Goal: Task Accomplishment & Management: Manage account settings

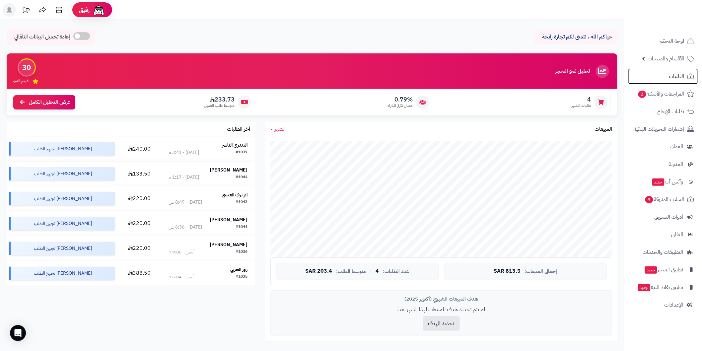
click at [666, 75] on link "الطلبات" at bounding box center [663, 76] width 70 height 16
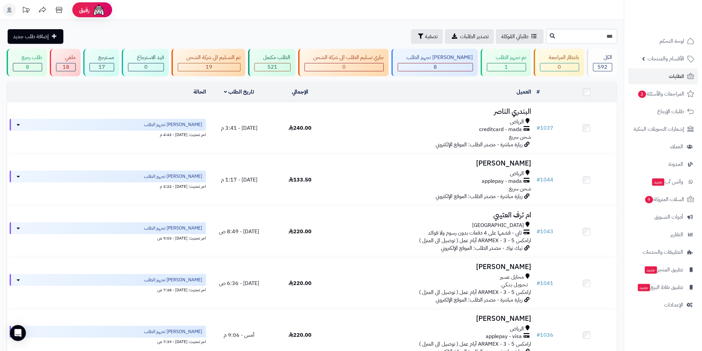
type input "***"
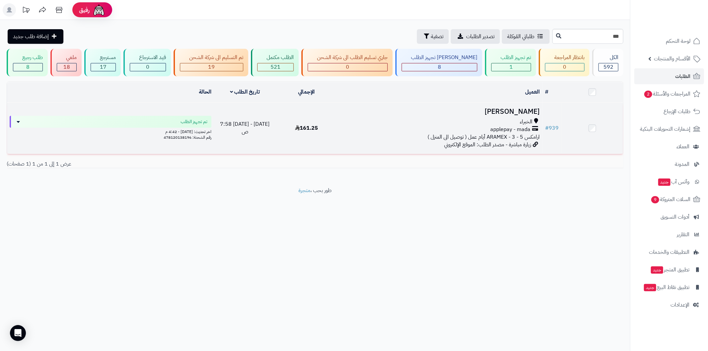
click at [515, 134] on span "ارامكس ARAMEX - 3 - 5 أيام عمل ( توصيل الى المنزل )" at bounding box center [483, 137] width 112 height 8
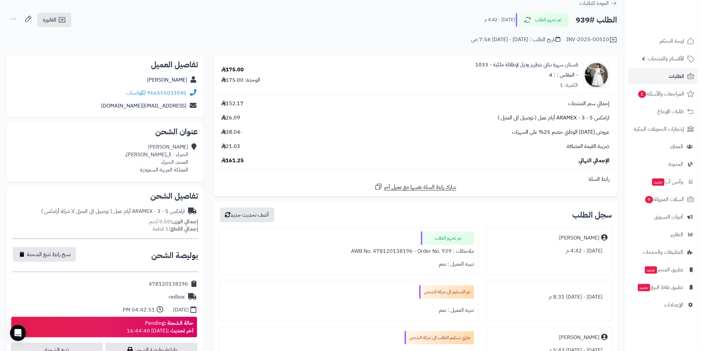
scroll to position [98, 0]
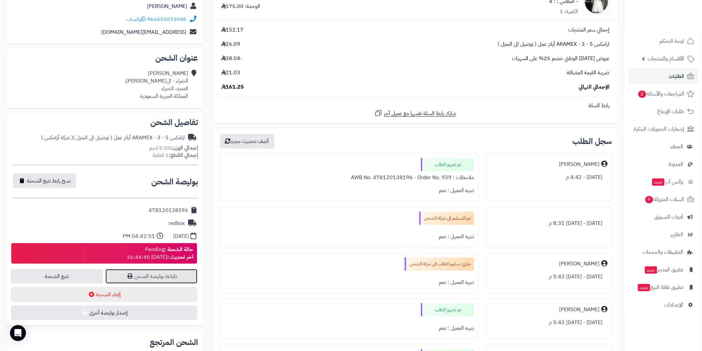
click at [144, 275] on link "طباعة بوليصة الشحن" at bounding box center [152, 276] width 92 height 15
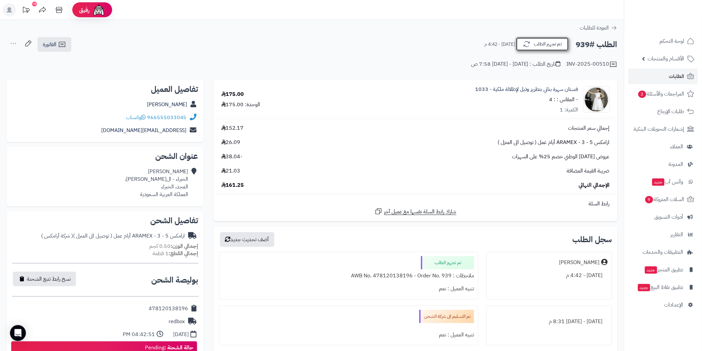
click at [549, 44] on button "تم تجهيز الطلب" at bounding box center [542, 44] width 53 height 14
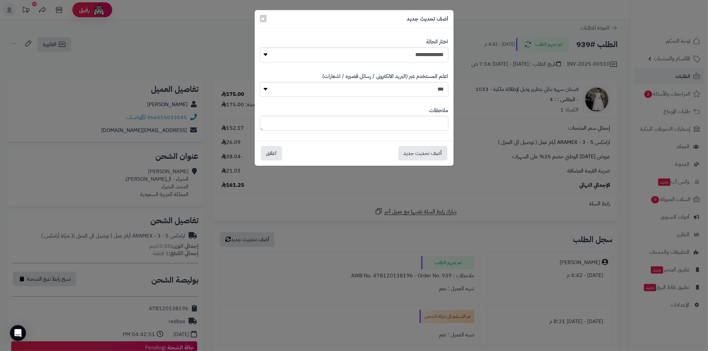
drag, startPoint x: 688, startPoint y: 70, endPoint x: 684, endPoint y: 71, distance: 3.3
click at [686, 71] on div "**********" at bounding box center [354, 175] width 708 height 351
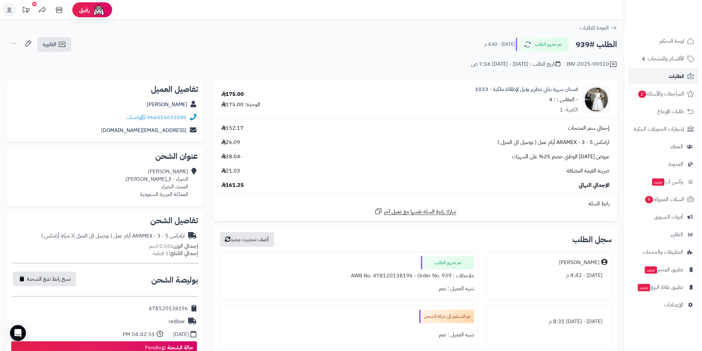
click at [676, 71] on link "الطلبات" at bounding box center [663, 76] width 70 height 16
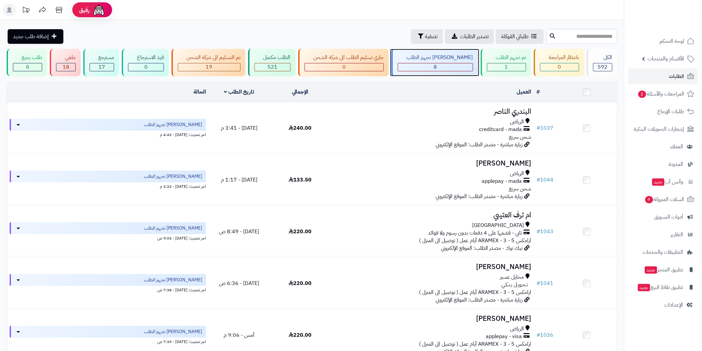
click at [430, 62] on div "جاري تجهيز الطلب 8" at bounding box center [435, 63] width 86 height 28
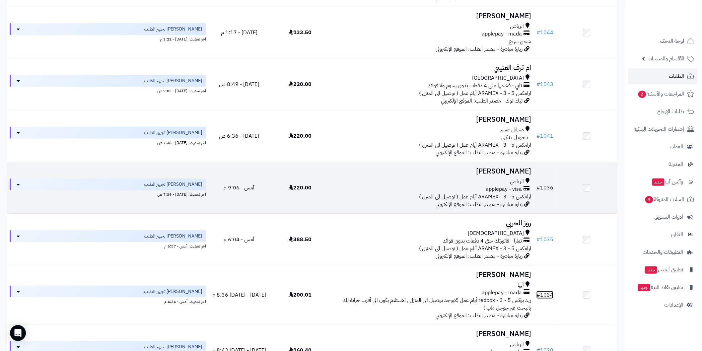
scroll to position [123, 0]
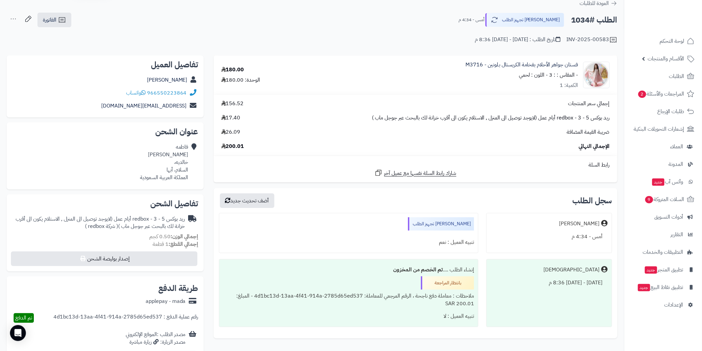
scroll to position [74, 0]
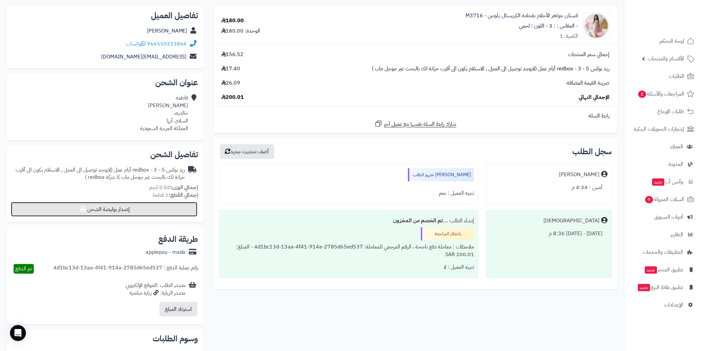
click at [124, 209] on button "إصدار بوليصة الشحن" at bounding box center [104, 209] width 186 height 15
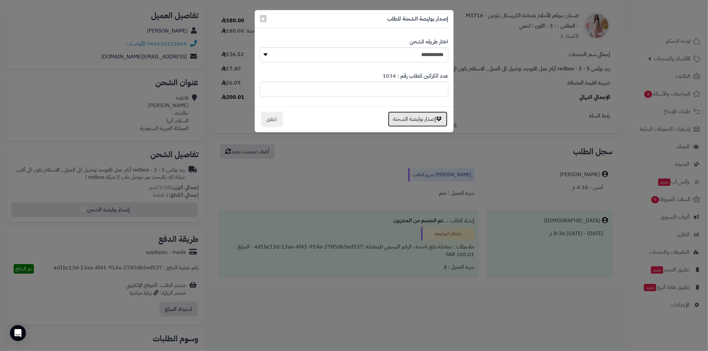
click at [427, 120] on button "إصدار بوليصة الشحنة" at bounding box center [417, 118] width 59 height 15
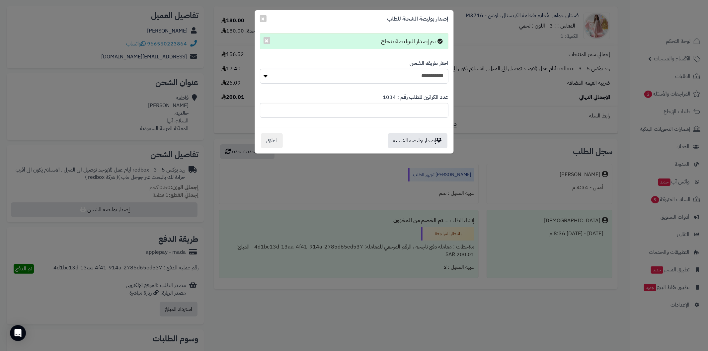
click at [502, 145] on div "**********" at bounding box center [354, 175] width 708 height 351
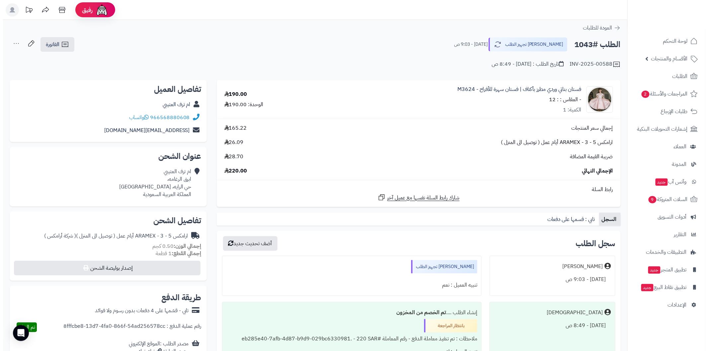
scroll to position [74, 0]
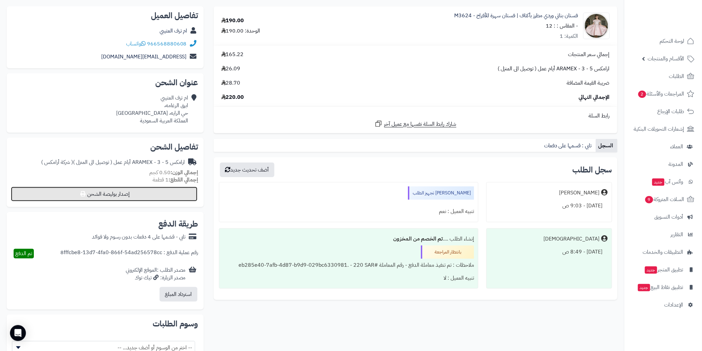
click at [184, 190] on button "إصدار بوليصة الشحن" at bounding box center [104, 194] width 186 height 15
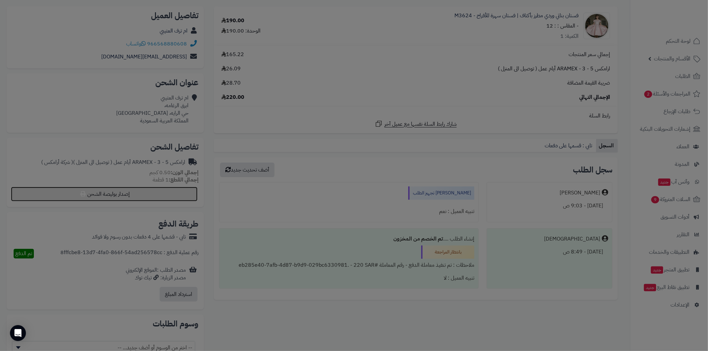
select select "******"
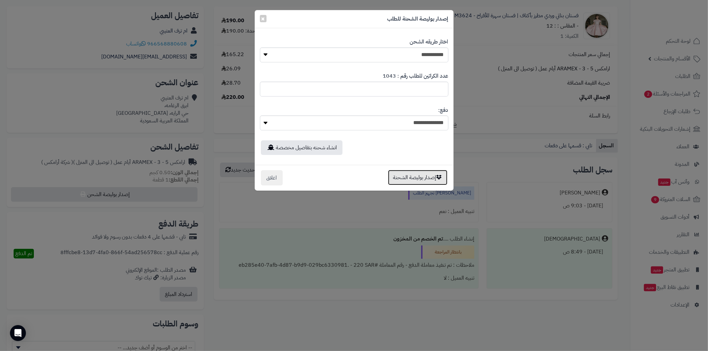
click at [409, 175] on button "إصدار بوليصة الشحنة" at bounding box center [417, 177] width 59 height 15
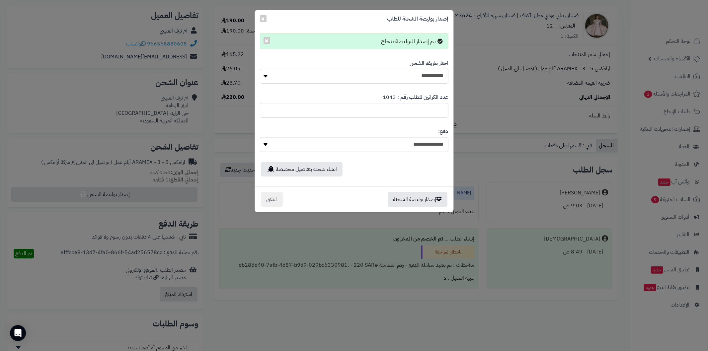
click at [528, 147] on div "**********" at bounding box center [354, 175] width 708 height 351
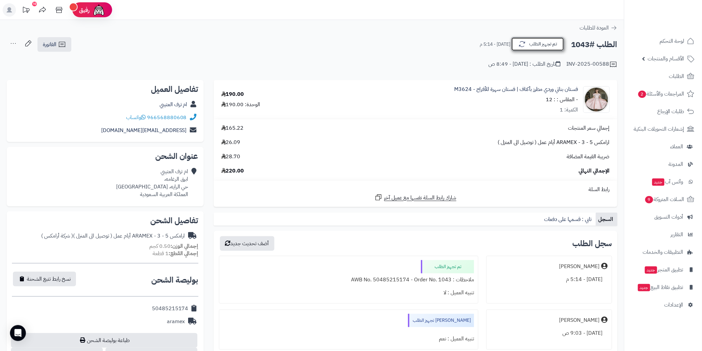
click at [522, 45] on icon "button" at bounding box center [522, 44] width 8 height 8
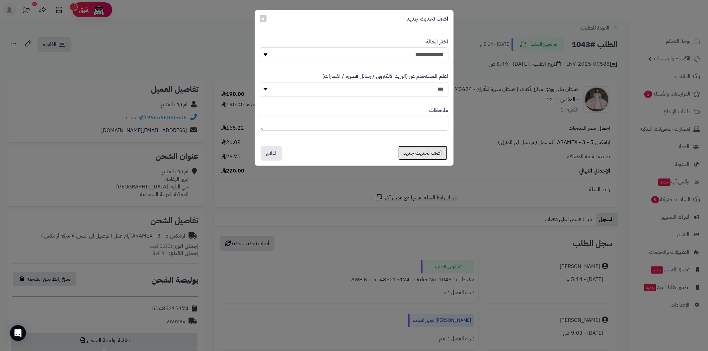
click at [425, 147] on button "أضف تحديث جديد" at bounding box center [422, 153] width 49 height 15
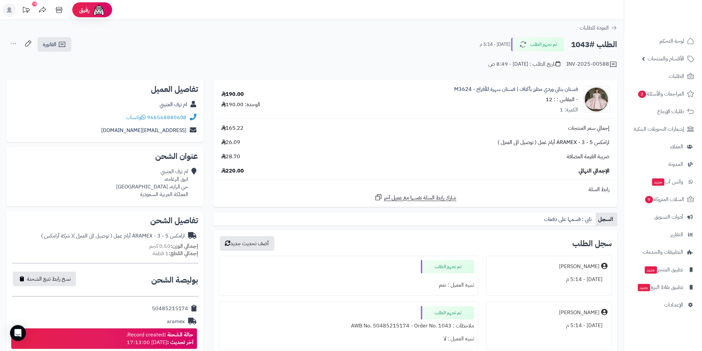
scroll to position [74, 0]
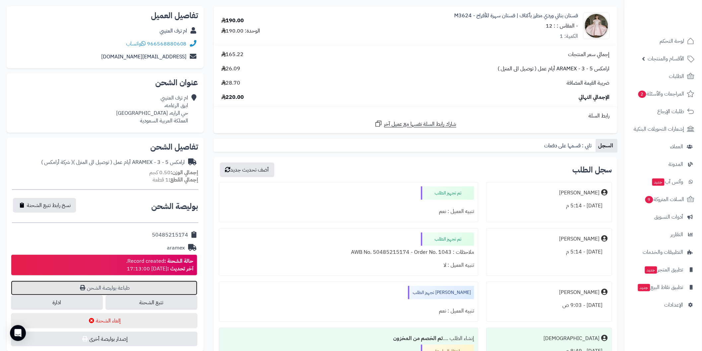
click at [142, 282] on link "طباعة بوليصة الشحن" at bounding box center [104, 288] width 186 height 15
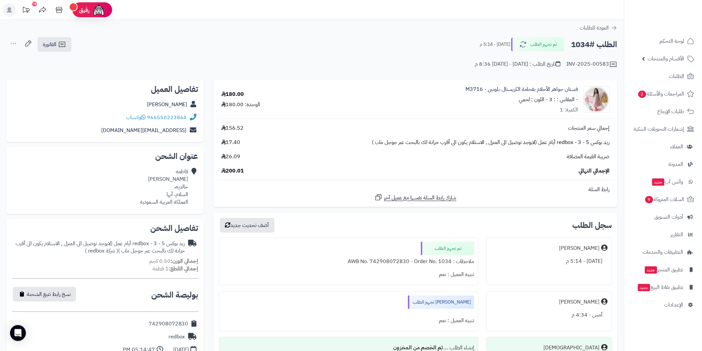
scroll to position [98, 0]
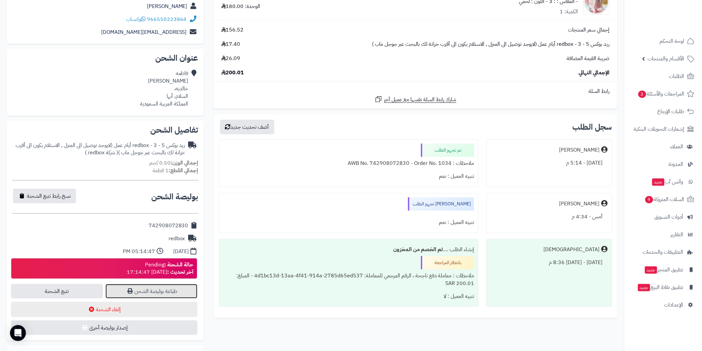
click at [138, 291] on link "طباعة بوليصة الشحن" at bounding box center [152, 291] width 92 height 15
